Goal: Use online tool/utility: Use online tool/utility

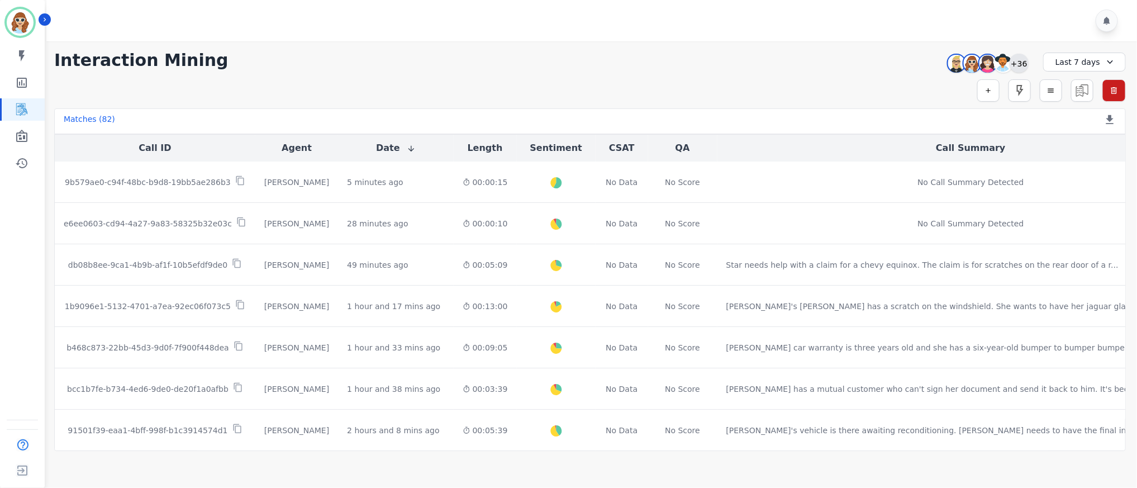
click at [1023, 59] on div "+36" at bounding box center [1018, 63] width 19 height 19
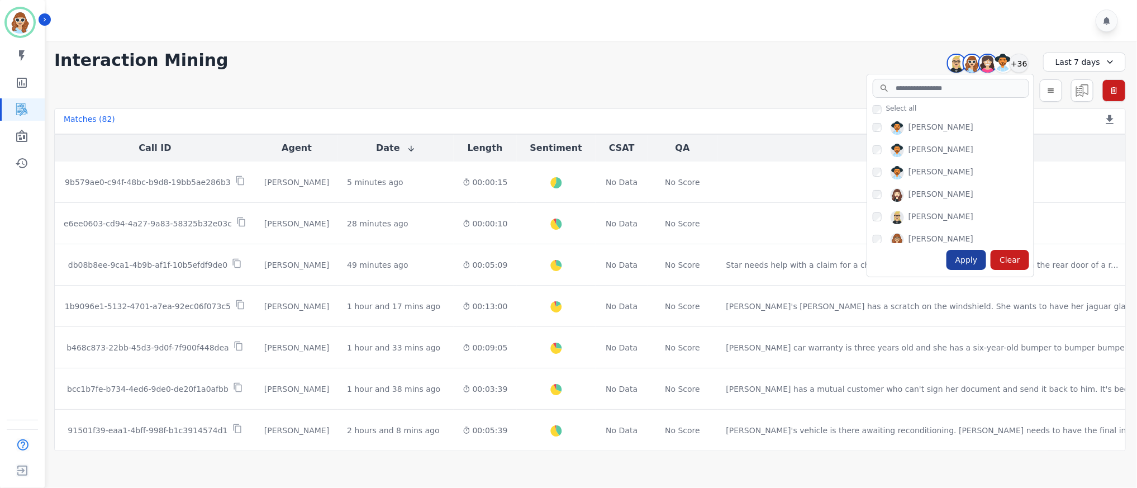
click at [976, 260] on div "Apply" at bounding box center [966, 260] width 40 height 20
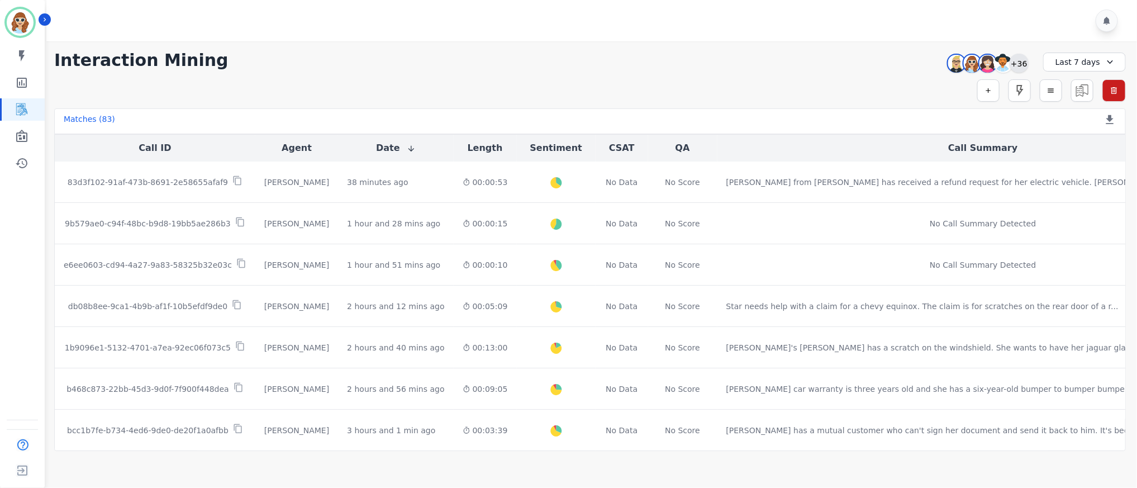
click at [1020, 64] on div "+36" at bounding box center [1018, 63] width 19 height 19
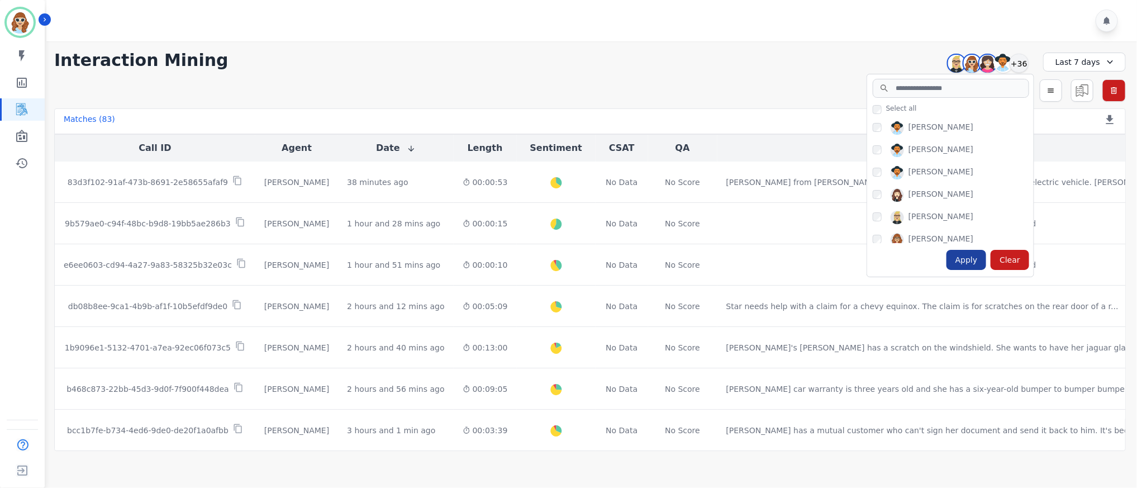
click at [970, 260] on div "Apply" at bounding box center [966, 260] width 40 height 20
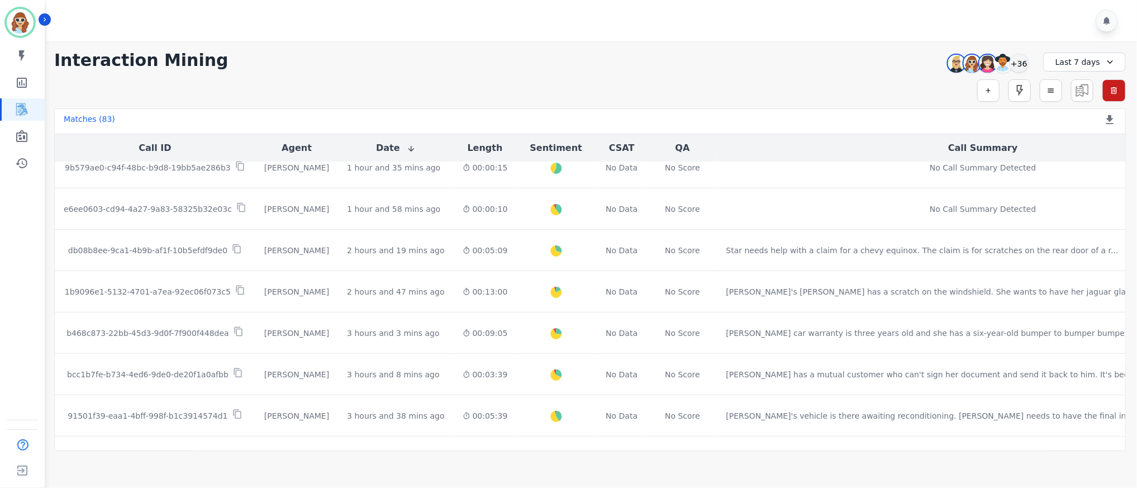
scroll to position [84, 0]
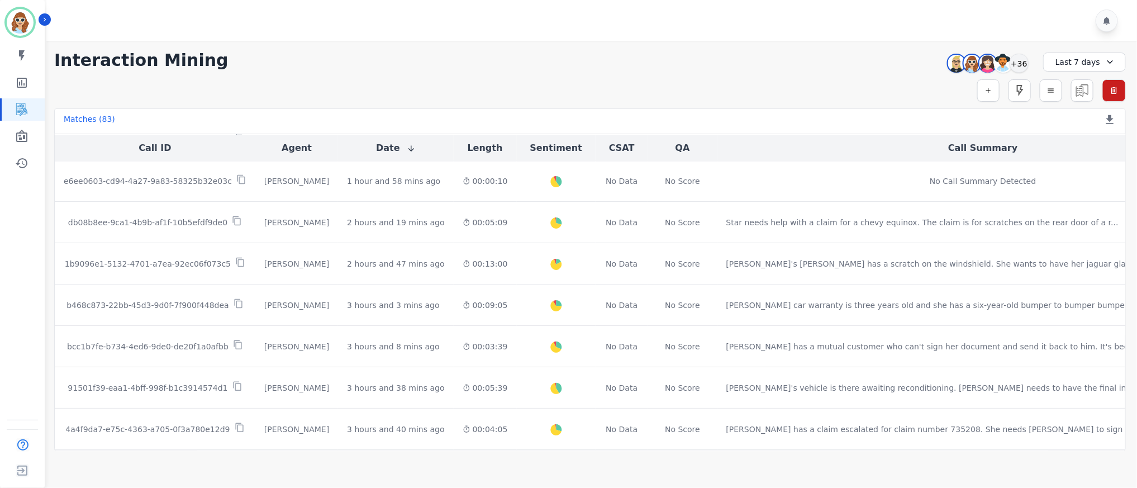
click at [980, 14] on div at bounding box center [593, 20] width 1094 height 41
drag, startPoint x: 414, startPoint y: 88, endPoint x: 431, endPoint y: 82, distance: 17.7
click at [416, 87] on div "Simple Search Metric Search Advanced Search Saved Rules Clear Filters" at bounding box center [589, 90] width 1071 height 22
click at [1018, 64] on div "+36" at bounding box center [1018, 63] width 19 height 19
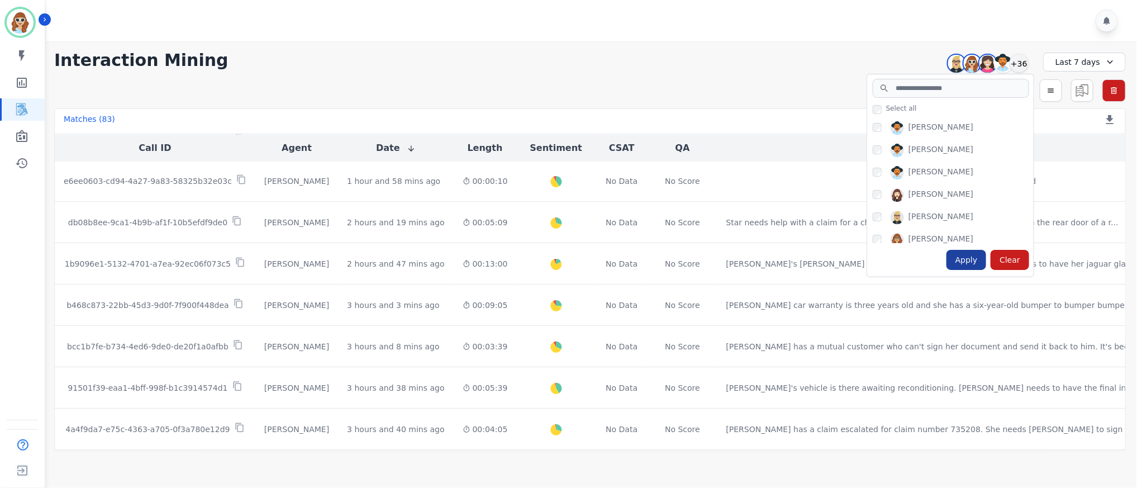
click at [976, 256] on div "Apply" at bounding box center [966, 260] width 40 height 20
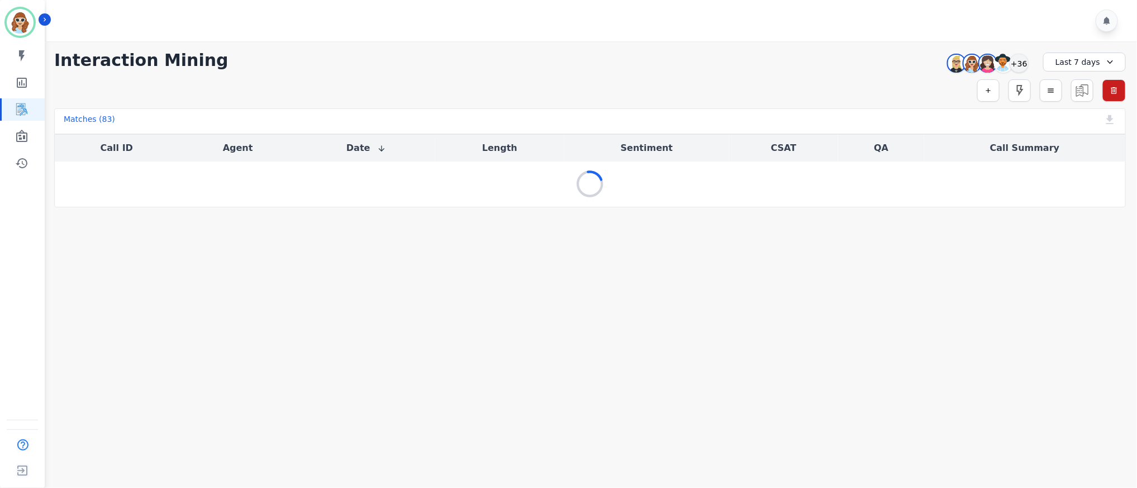
scroll to position [0, 0]
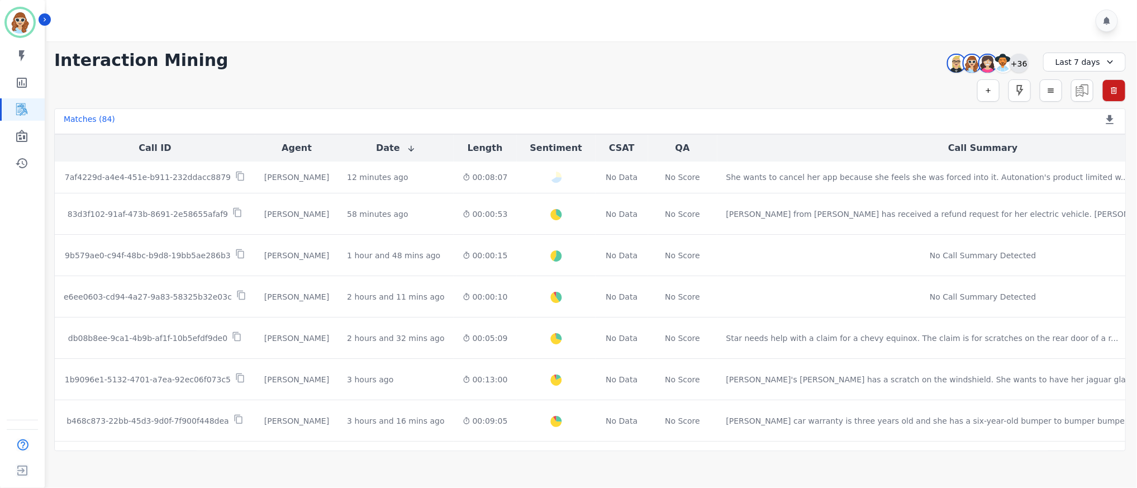
click at [1019, 64] on div "+36" at bounding box center [1018, 63] width 19 height 19
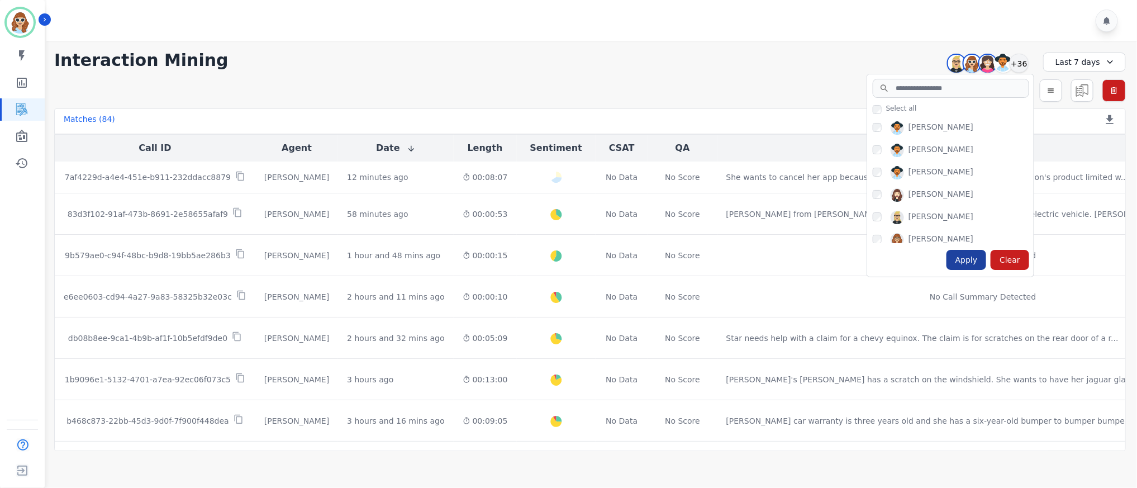
click at [967, 264] on div "Apply" at bounding box center [966, 260] width 40 height 20
